Goal: Task Accomplishment & Management: Manage account settings

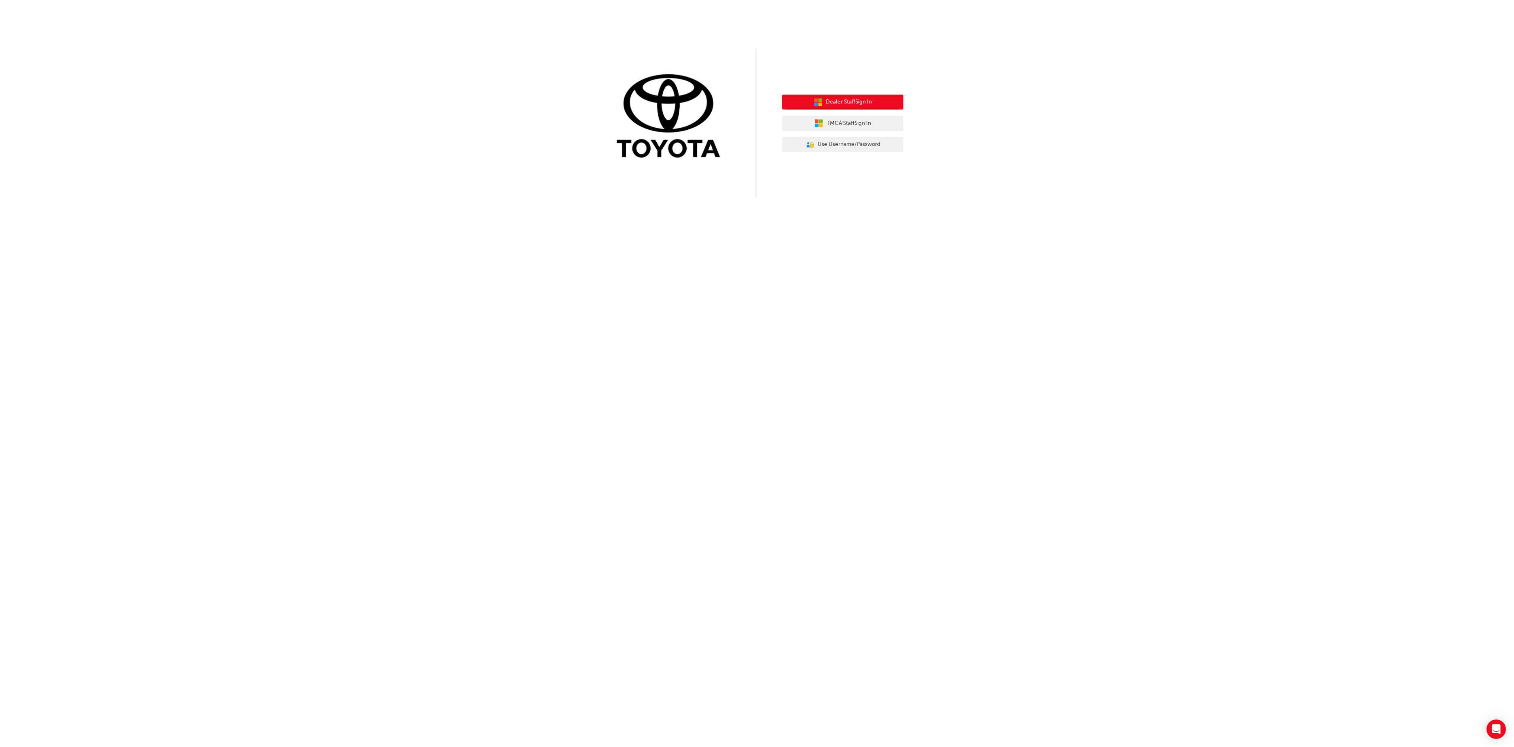
click at [847, 101] on span "Dealer Staff Sign In" at bounding box center [849, 101] width 46 height 9
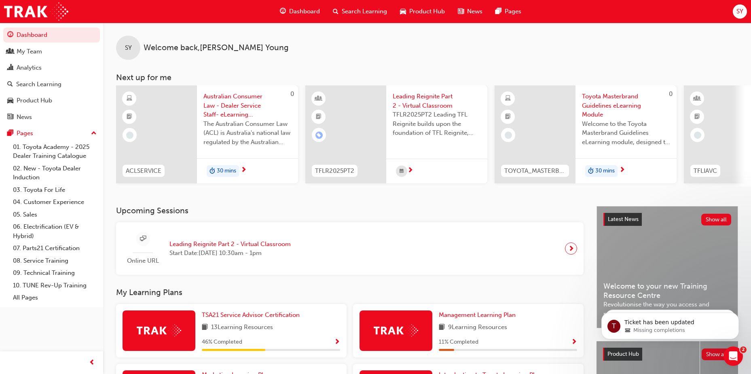
click at [361, 13] on span "Search Learning" at bounding box center [364, 11] width 45 height 9
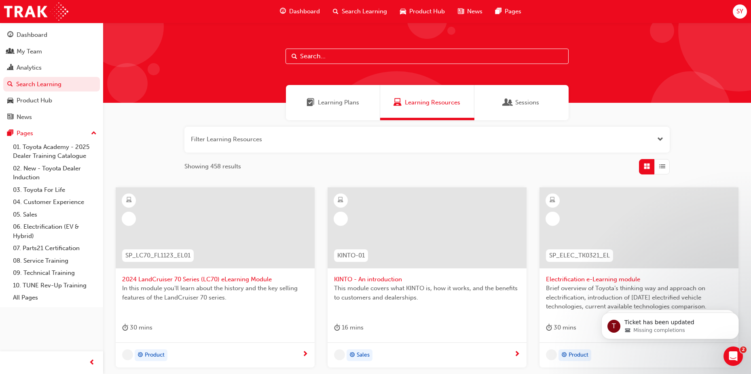
click at [324, 57] on input "text" at bounding box center [427, 56] width 283 height 15
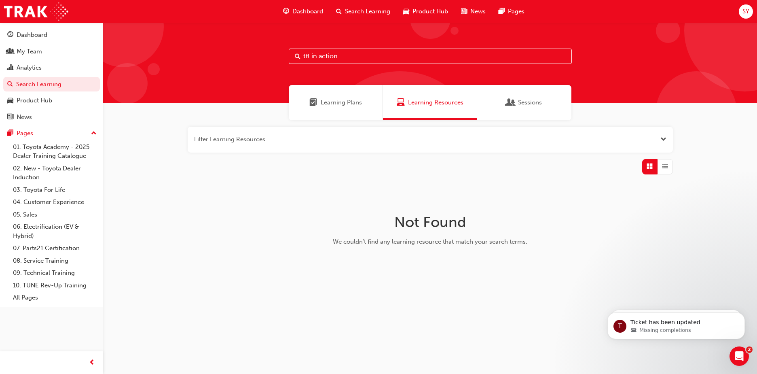
drag, startPoint x: 347, startPoint y: 58, endPoint x: 246, endPoint y: 56, distance: 100.7
click at [246, 56] on div "tfl in action" at bounding box center [430, 63] width 654 height 80
type input "in action"
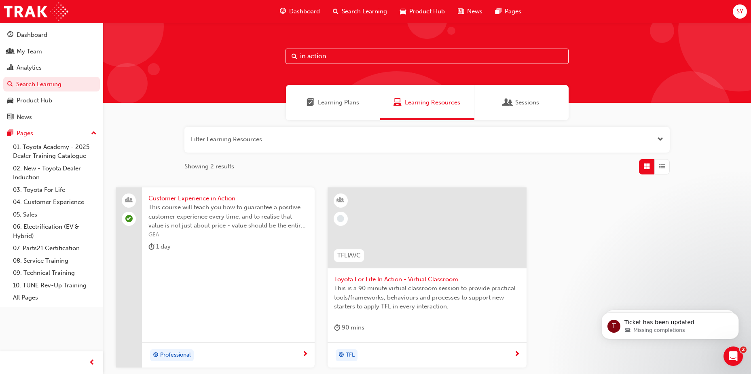
click at [407, 280] on span "Toyota For Life In Action - Virtual Classroom" at bounding box center [427, 279] width 186 height 9
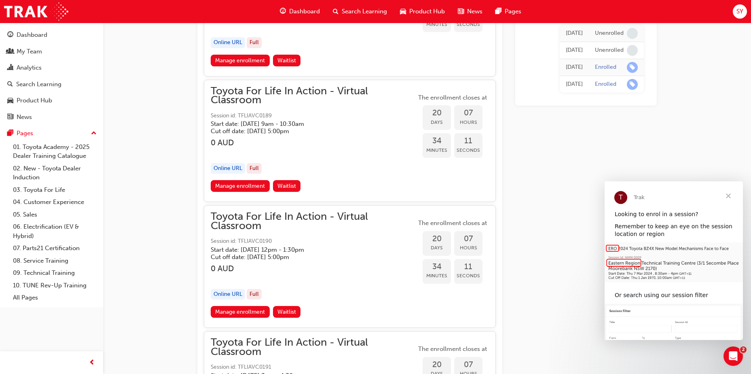
scroll to position [4012, 0]
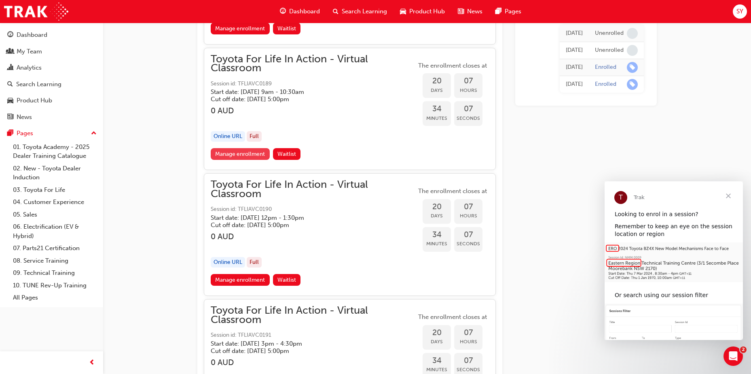
click at [237, 155] on link "Manage enrollment" at bounding box center [240, 154] width 59 height 12
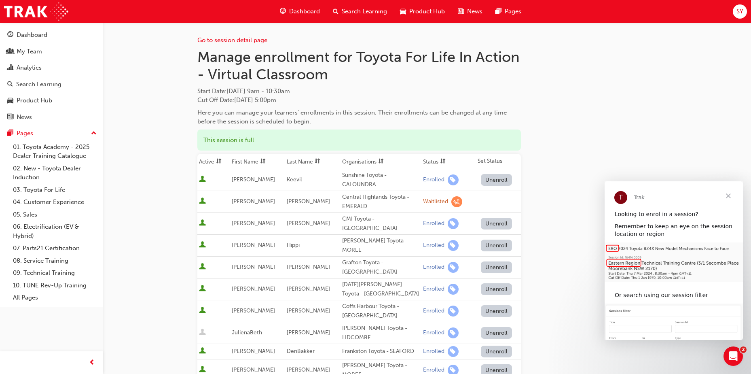
click at [485, 181] on button "Unenroll" at bounding box center [497, 180] width 32 height 12
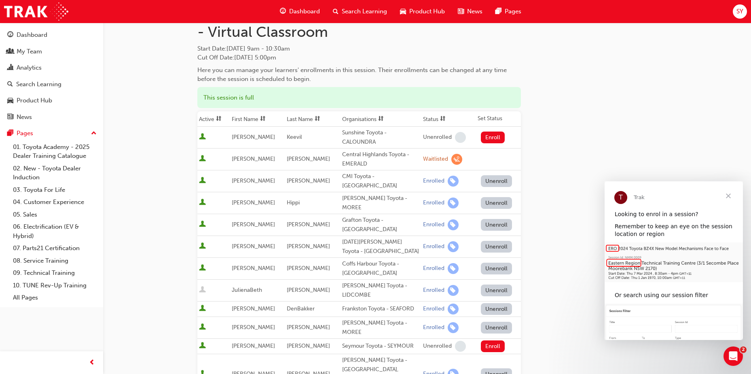
scroll to position [364, 0]
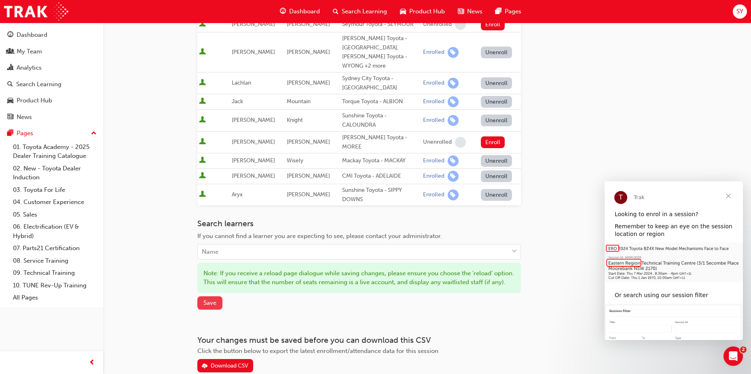
click at [208, 299] on span "Save" at bounding box center [209, 302] width 13 height 7
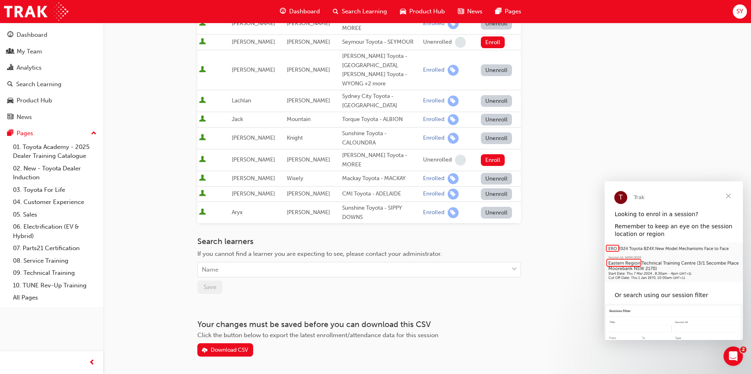
scroll to position [0, 0]
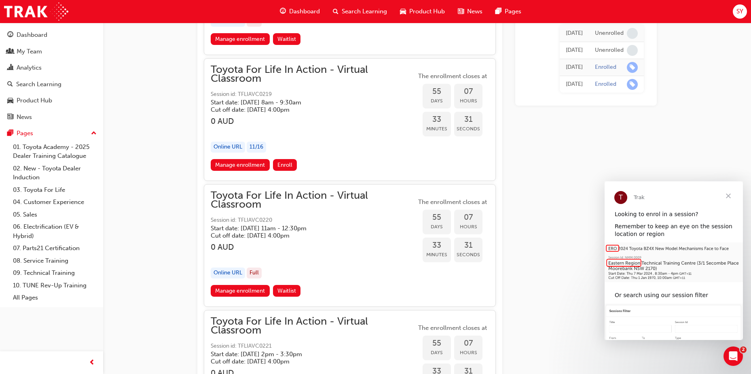
scroll to position [9230, 0]
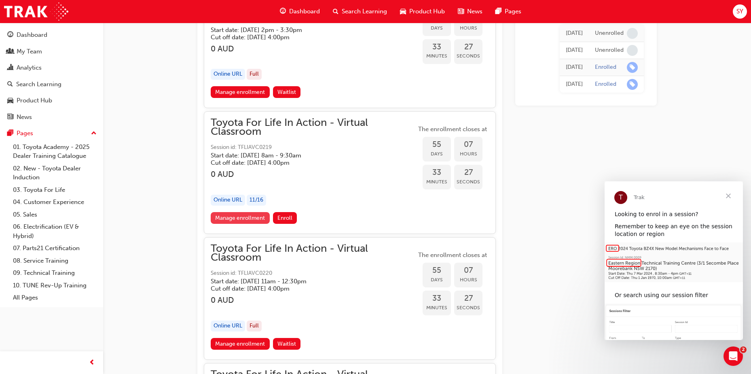
click at [252, 218] on link "Manage enrollment" at bounding box center [240, 218] width 59 height 12
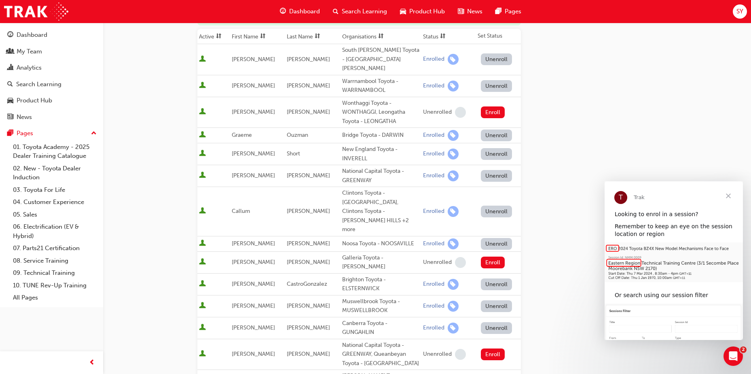
scroll to position [297, 0]
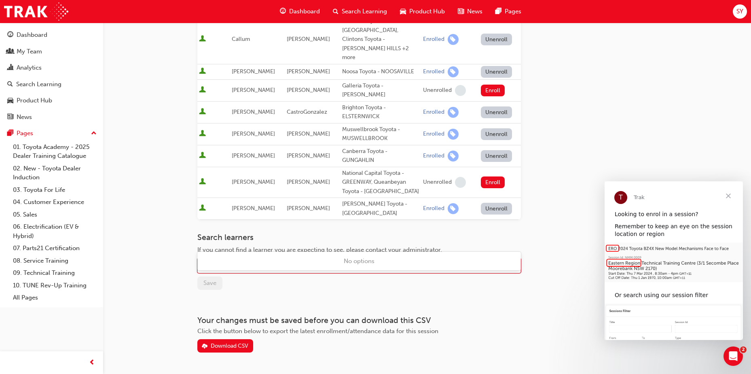
click at [232, 258] on div "Name" at bounding box center [353, 265] width 311 height 14
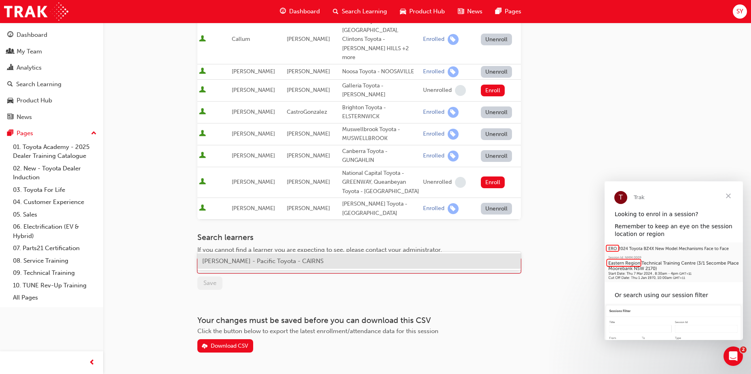
type input "m"
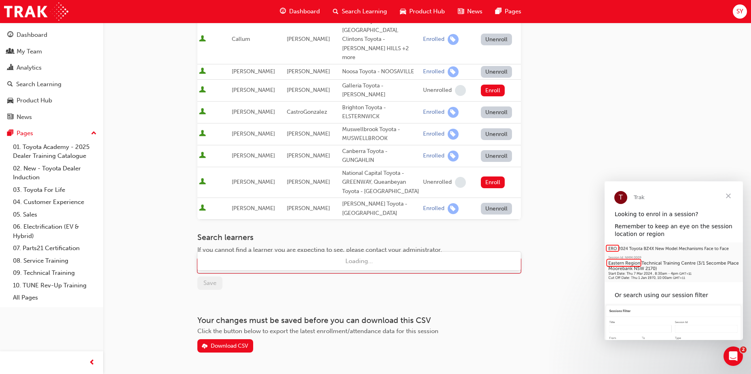
type input "a"
type input "m"
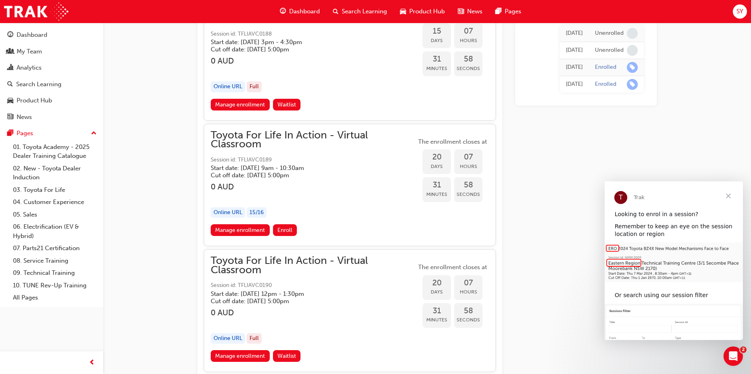
scroll to position [3729, 0]
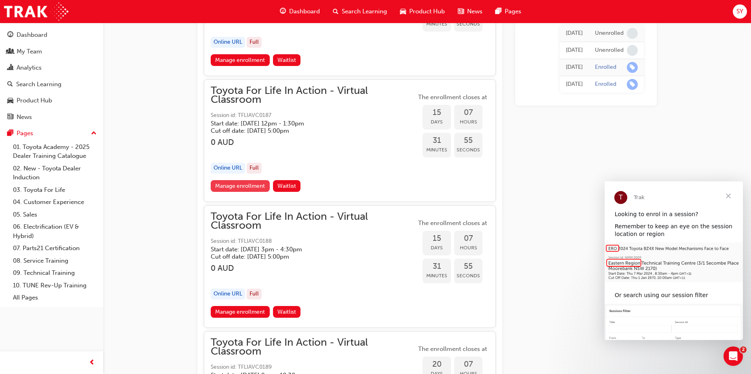
click at [250, 185] on link "Manage enrollment" at bounding box center [240, 186] width 59 height 12
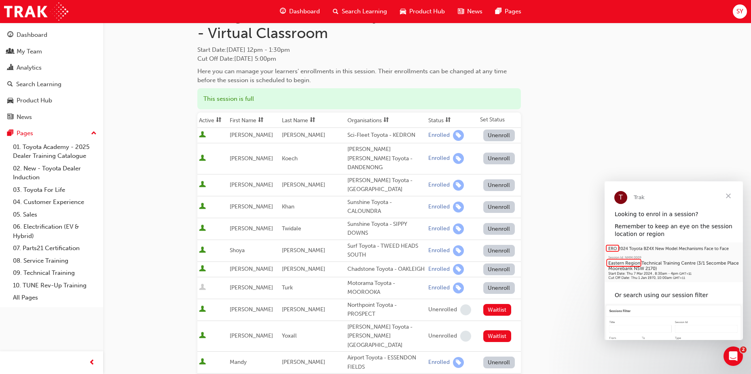
scroll to position [40, 0]
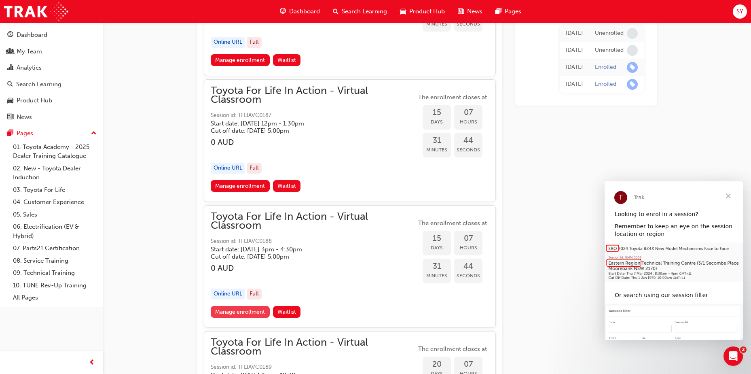
click at [238, 313] on link "Manage enrollment" at bounding box center [240, 312] width 59 height 12
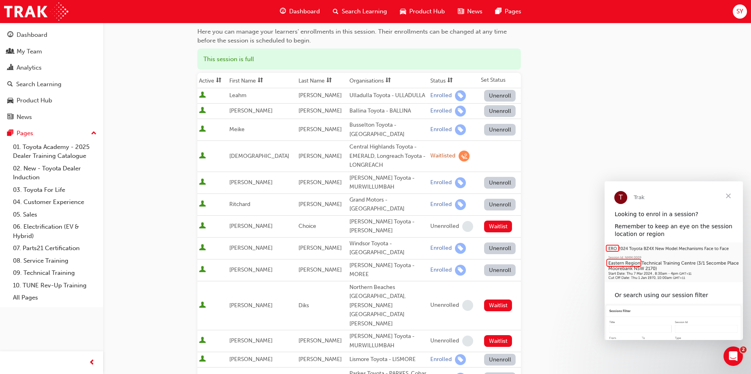
scroll to position [40, 0]
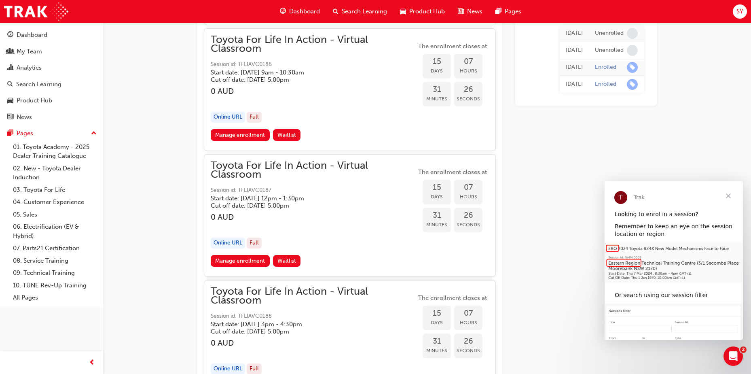
scroll to position [3648, 0]
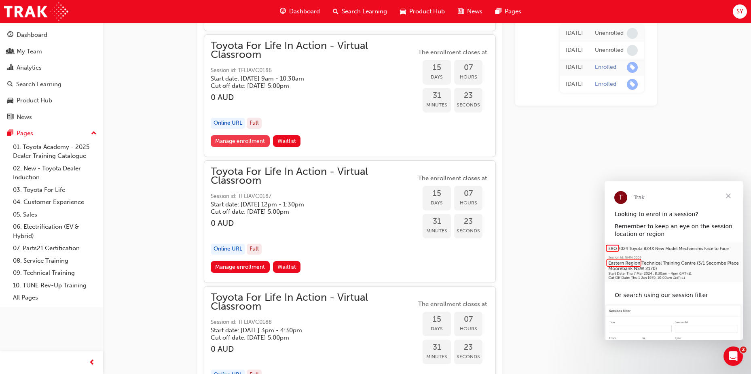
click at [238, 143] on link "Manage enrollment" at bounding box center [240, 141] width 59 height 12
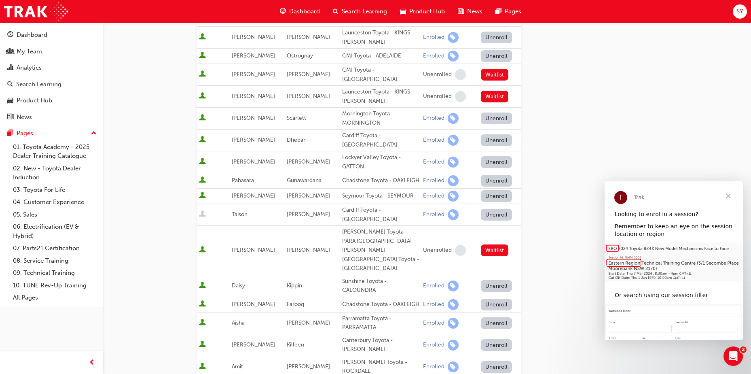
scroll to position [81, 0]
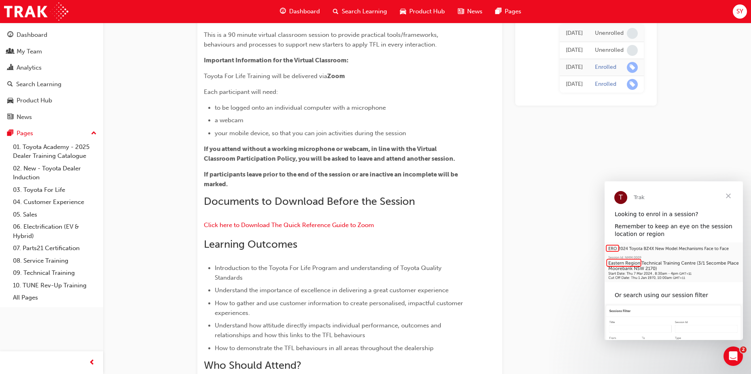
scroll to position [3648, 0]
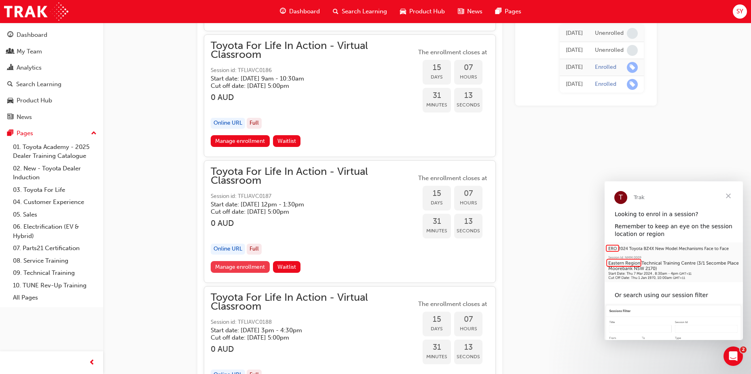
click at [241, 265] on link "Manage enrollment" at bounding box center [240, 267] width 59 height 12
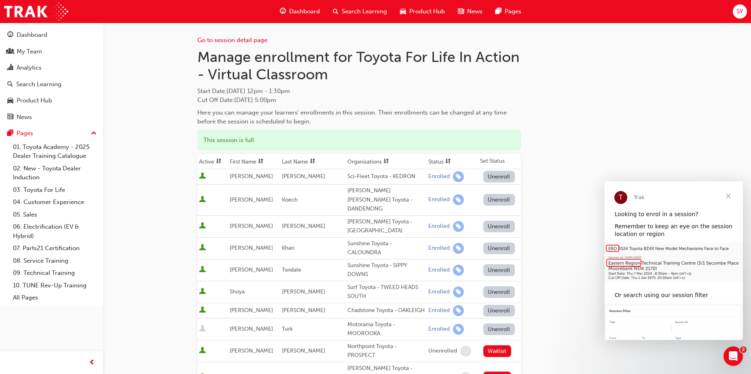
click at [493, 242] on button "Unenroll" at bounding box center [499, 248] width 32 height 12
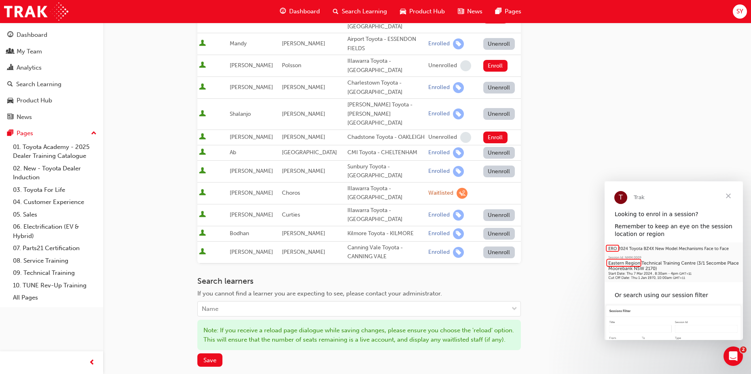
scroll to position [449, 0]
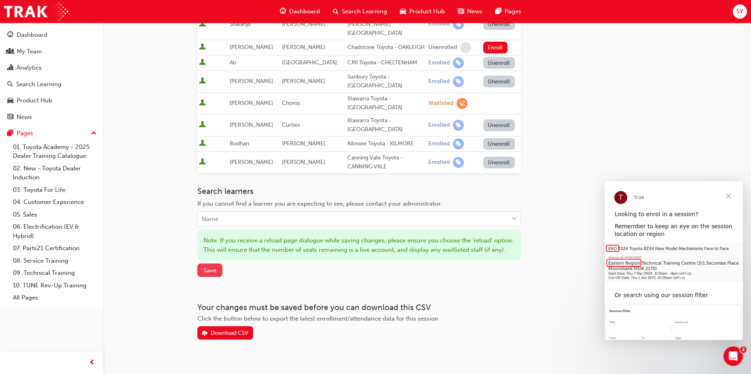
click at [201, 263] on button "Save" at bounding box center [209, 269] width 25 height 13
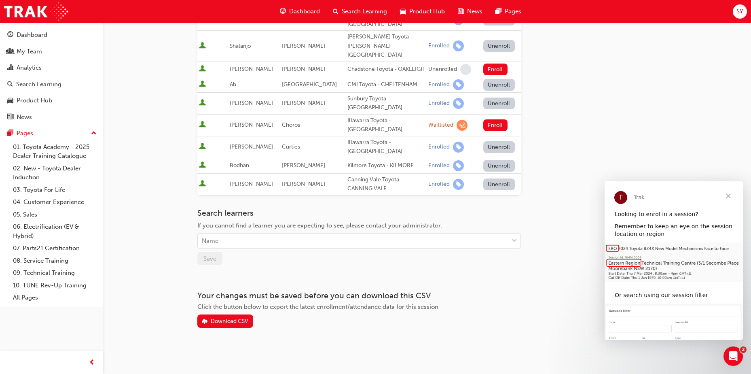
scroll to position [407, 0]
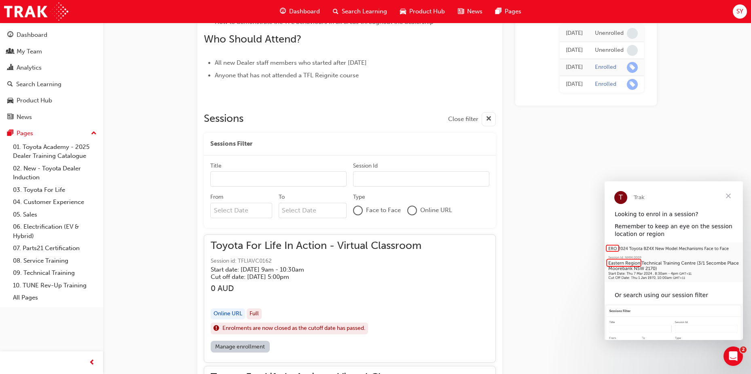
scroll to position [3648, 0]
